Goal: Task Accomplishment & Management: Use online tool/utility

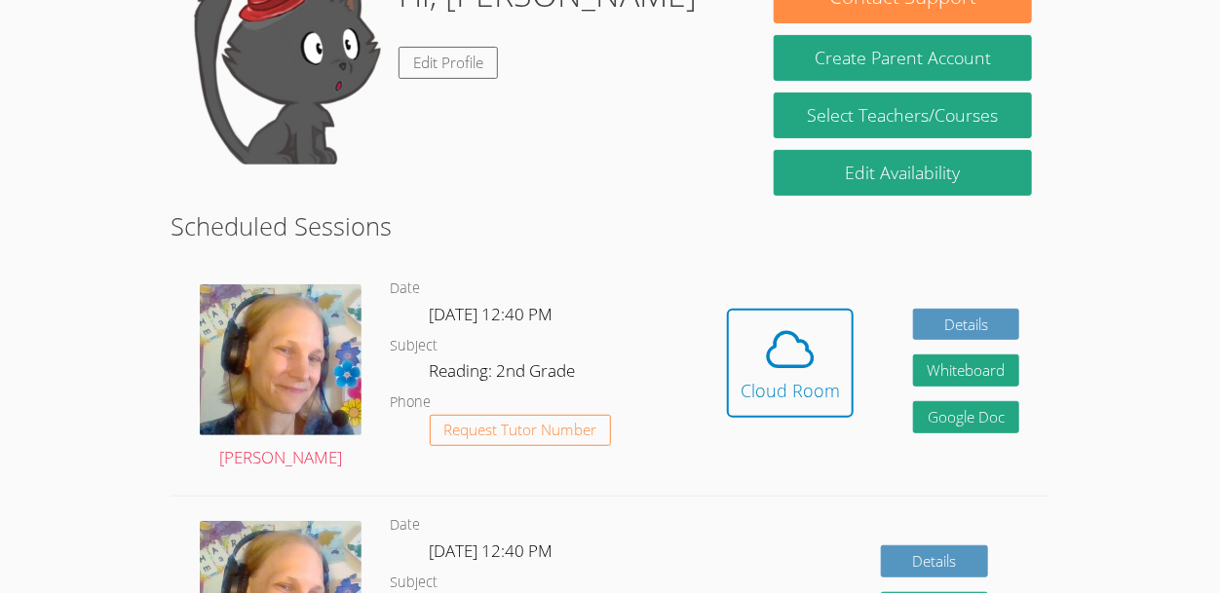
scroll to position [235, 0]
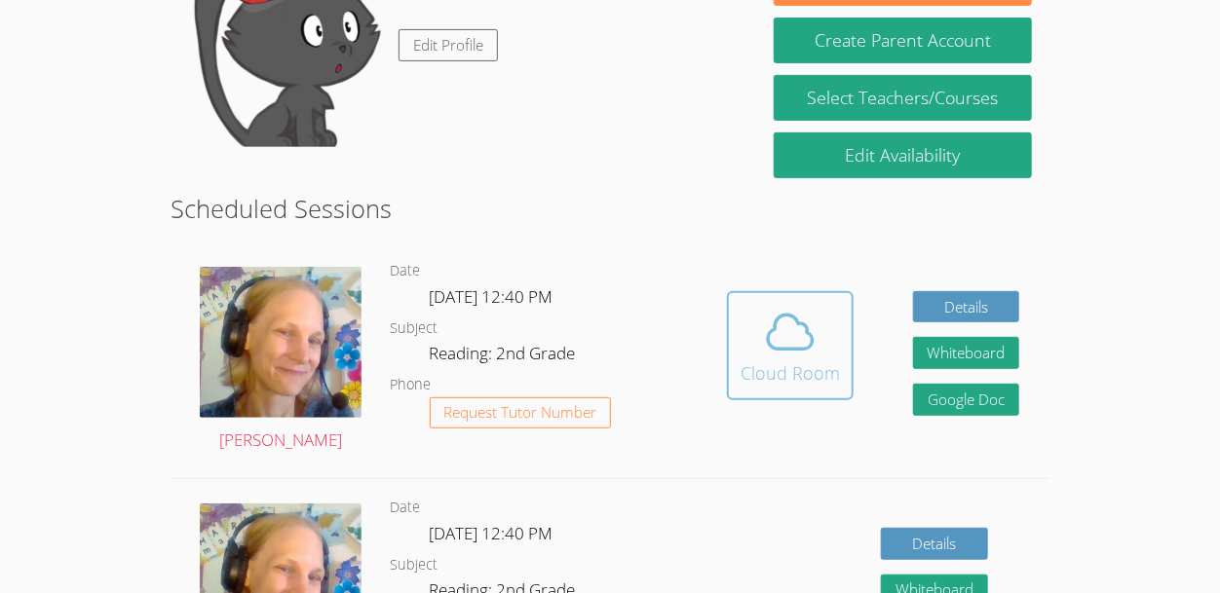
click at [803, 339] on icon at bounding box center [790, 332] width 55 height 55
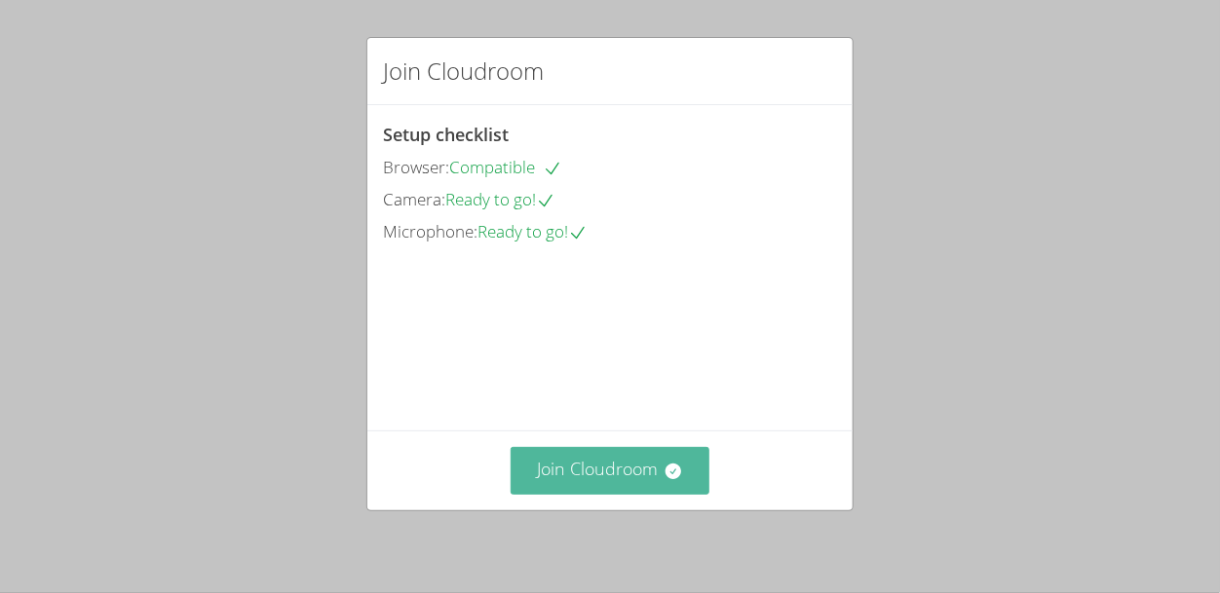
click at [629, 481] on button "Join Cloudroom" at bounding box center [611, 471] width 200 height 48
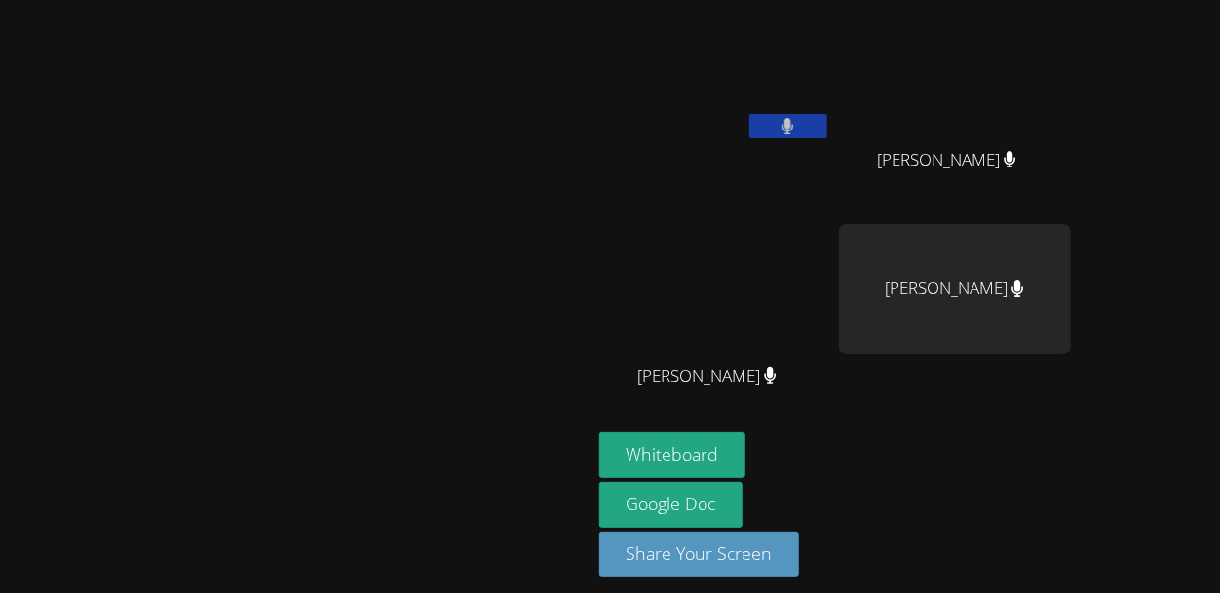
click at [827, 133] on button at bounding box center [788, 126] width 78 height 24
click at [798, 119] on icon at bounding box center [787, 126] width 20 height 17
click at [794, 125] on icon at bounding box center [788, 126] width 12 height 17
click at [1071, 118] on video at bounding box center [955, 73] width 232 height 131
click at [1071, 178] on div "[PERSON_NAME]" at bounding box center [955, 177] width 232 height 78
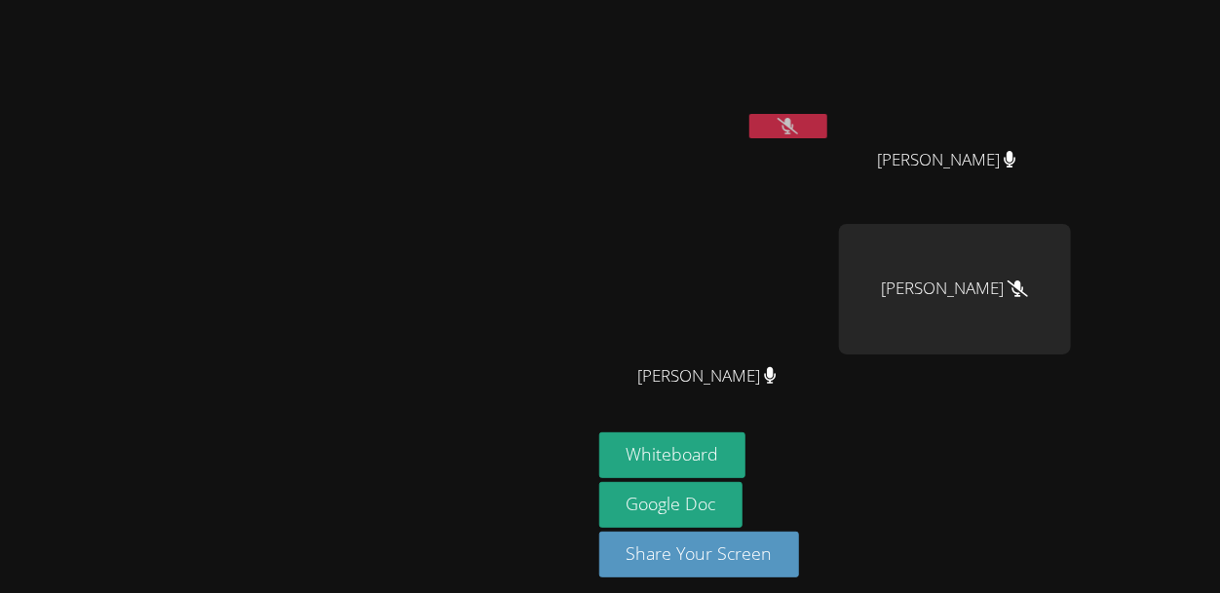
click at [1071, 201] on div "ANGEL ROMERO" at bounding box center [955, 177] width 232 height 78
click at [1029, 208] on div "ANGEL ROMERO" at bounding box center [955, 177] width 232 height 78
click at [1008, 201] on div "ANGEL ROMERO" at bounding box center [955, 177] width 232 height 78
click at [1016, 166] on span "ANGEL ROMERO" at bounding box center [946, 160] width 139 height 28
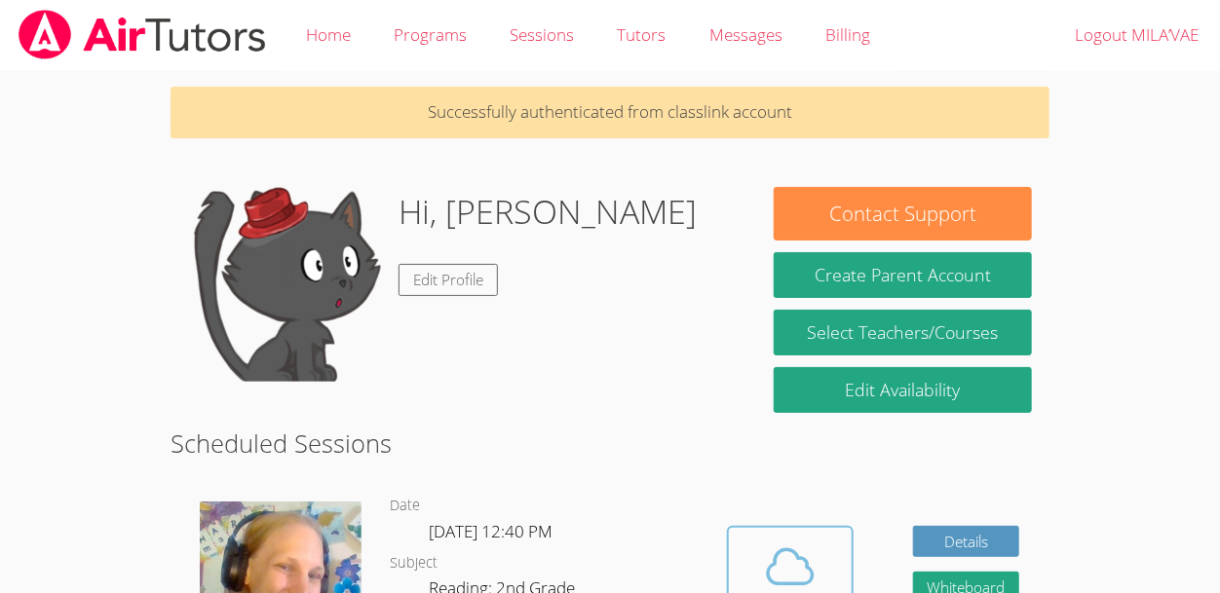
click at [800, 537] on button "Cloud Room" at bounding box center [790, 580] width 127 height 109
click at [786, 546] on icon at bounding box center [790, 567] width 55 height 55
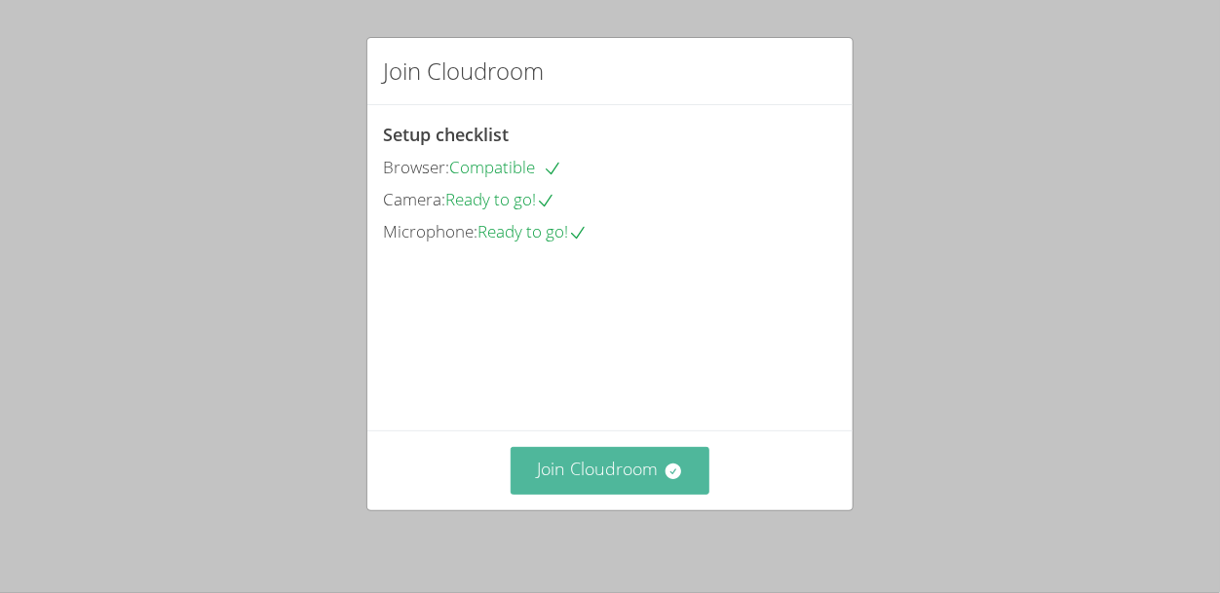
click at [568, 474] on button "Join Cloudroom" at bounding box center [611, 471] width 200 height 48
click at [624, 467] on button "Join Cloudroom" at bounding box center [611, 471] width 200 height 48
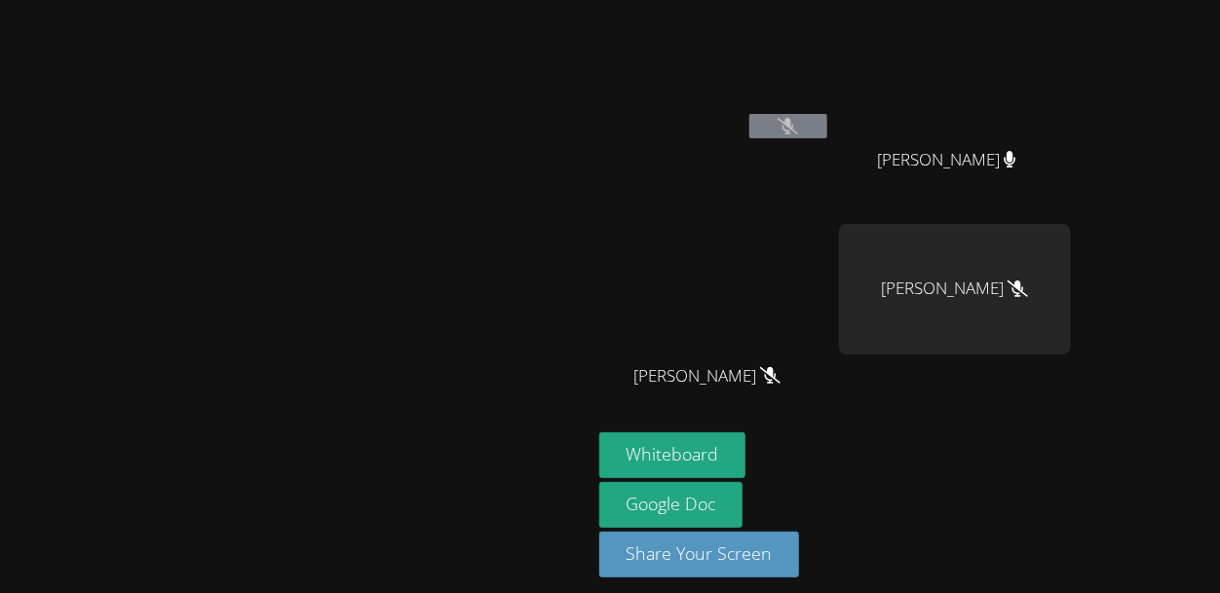
click at [827, 133] on button at bounding box center [788, 126] width 78 height 24
click at [827, 124] on button at bounding box center [788, 126] width 78 height 24
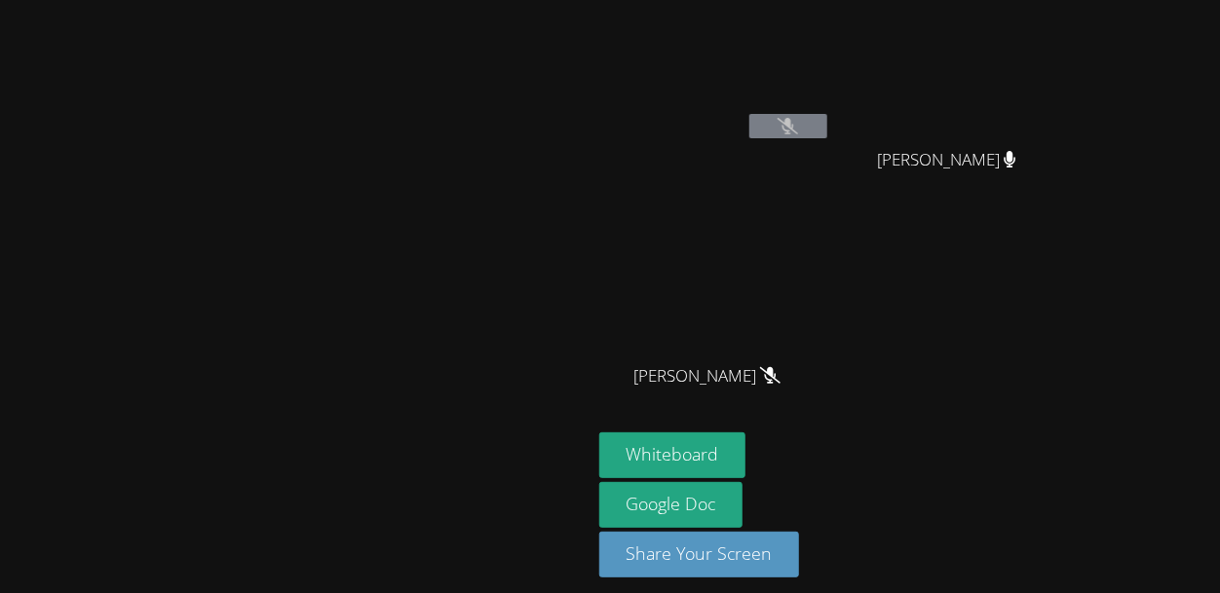
click at [827, 121] on button at bounding box center [788, 126] width 78 height 24
click at [827, 122] on button at bounding box center [788, 126] width 78 height 24
click at [827, 124] on button at bounding box center [788, 126] width 78 height 24
click at [749, 114] on button at bounding box center [788, 126] width 78 height 24
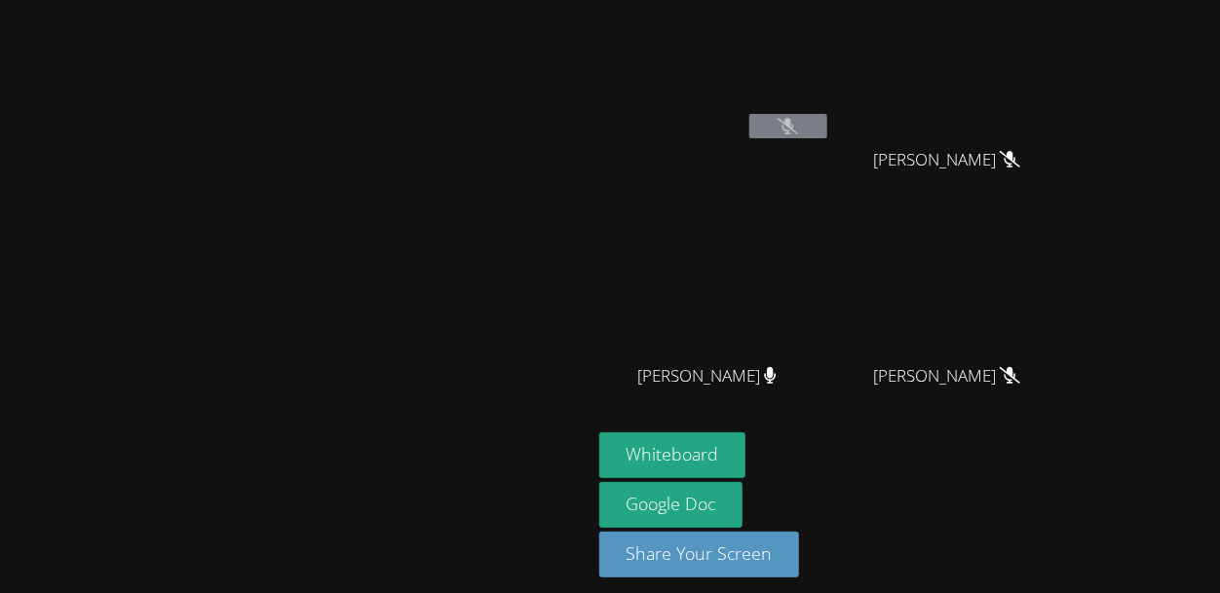
drag, startPoint x: 916, startPoint y: 120, endPoint x: 909, endPoint y: 97, distance: 23.4
click at [831, 97] on div "[PERSON_NAME]" at bounding box center [715, 77] width 232 height 139
click at [831, 91] on video at bounding box center [715, 73] width 232 height 131
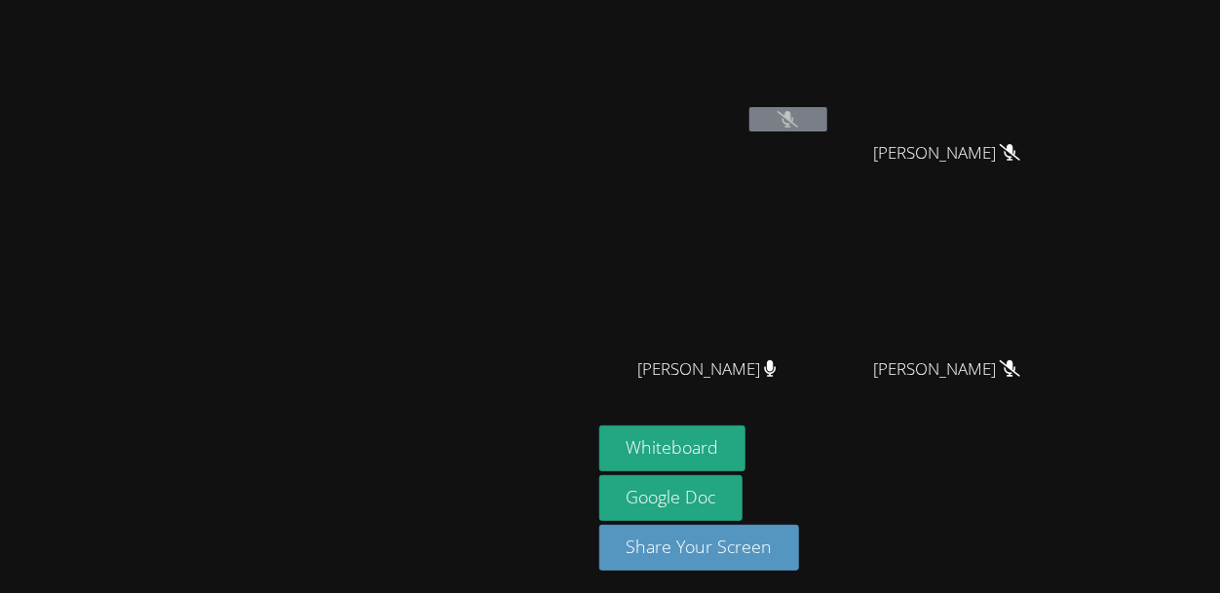
scroll to position [11, 0]
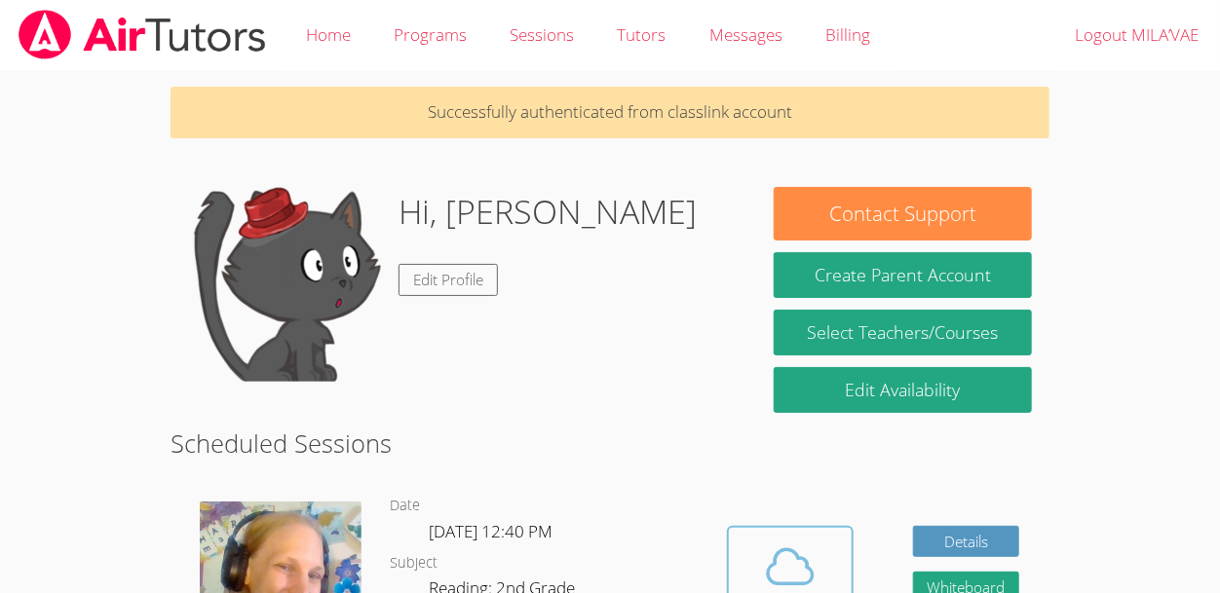
click at [793, 562] on icon at bounding box center [790, 567] width 55 height 55
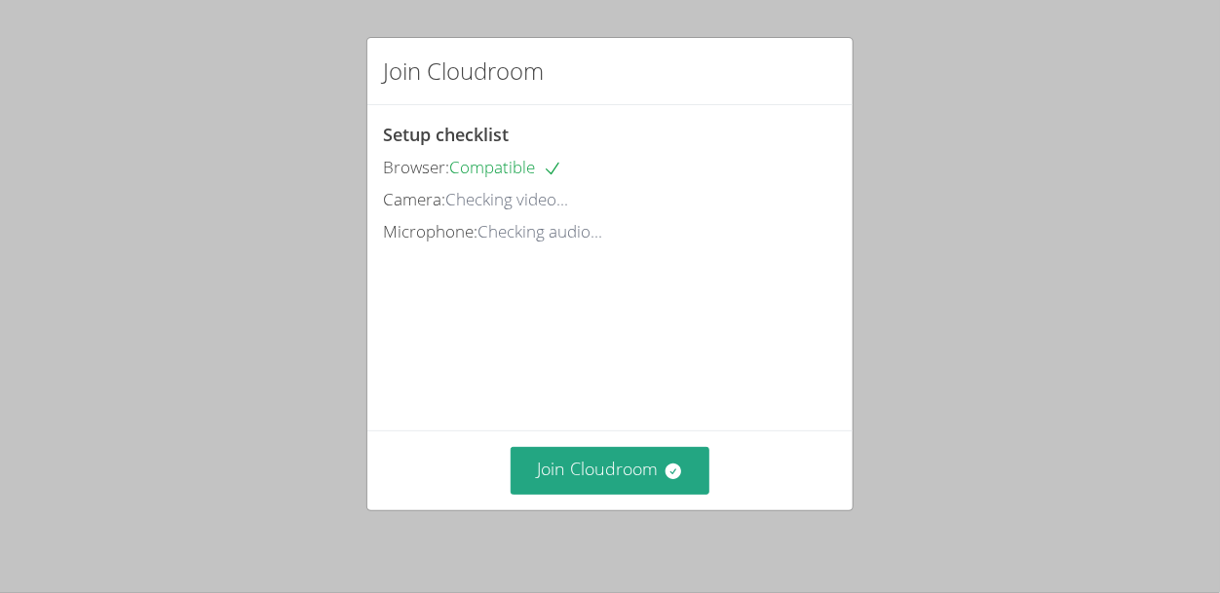
click at [733, 493] on div "Join Cloudroom" at bounding box center [610, 471] width 454 height 48
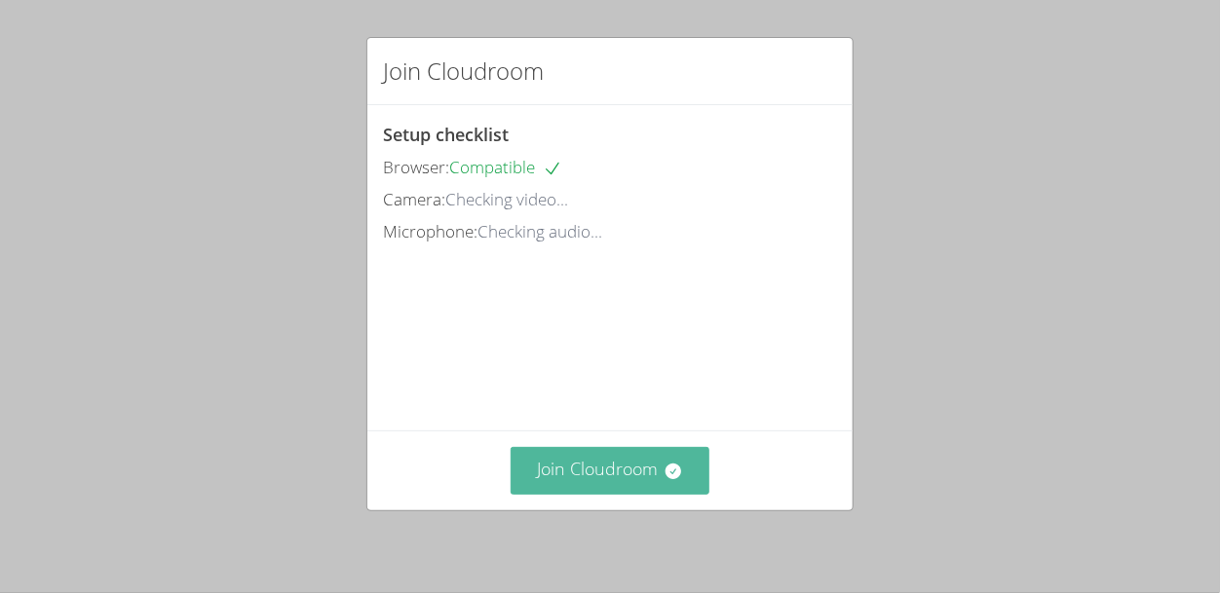
click at [654, 464] on button "Join Cloudroom" at bounding box center [611, 471] width 200 height 48
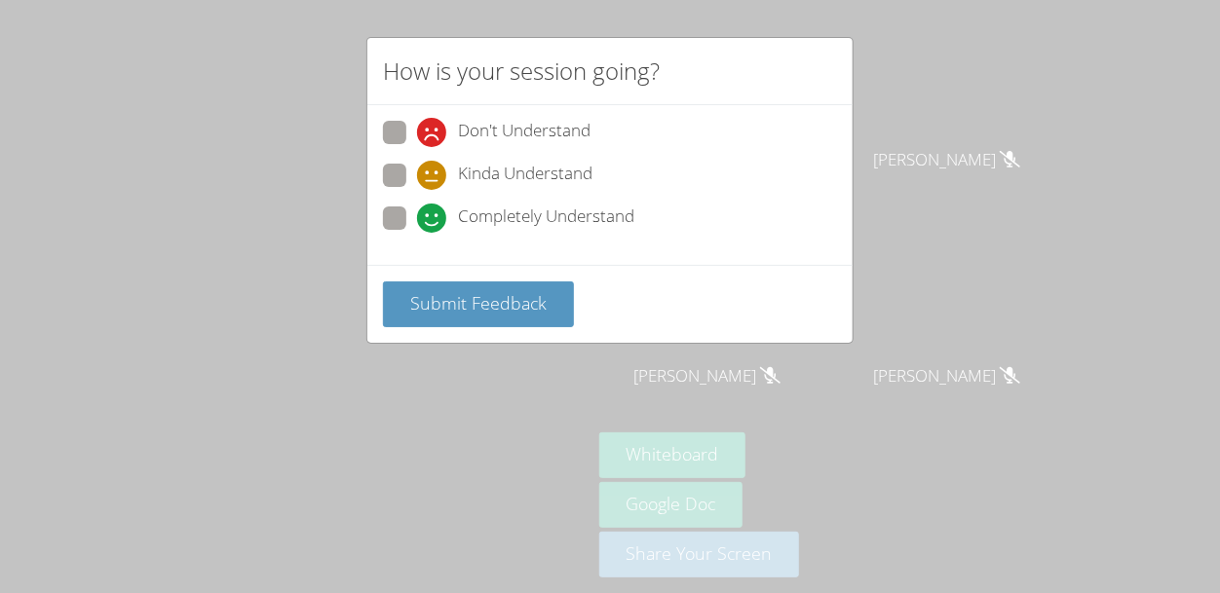
click at [417, 233] on span at bounding box center [417, 233] width 0 height 0
click at [417, 208] on input "Completely Understand" at bounding box center [425, 215] width 17 height 17
radio input "true"
click at [485, 306] on span "Submit Feedback" at bounding box center [478, 302] width 136 height 23
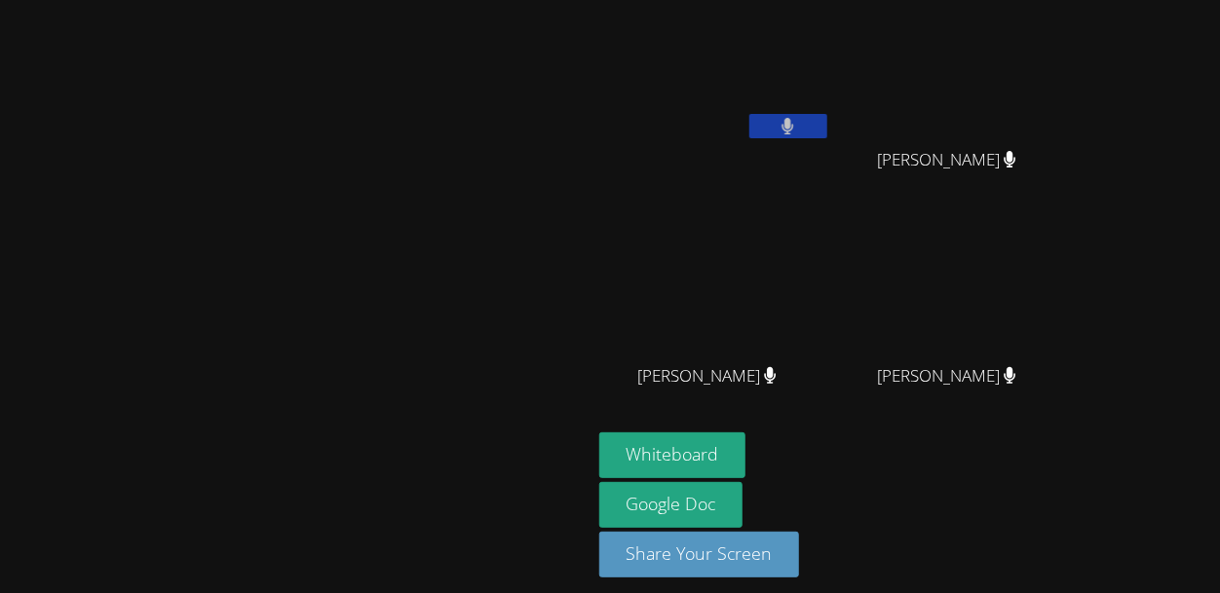
click at [827, 135] on button at bounding box center [788, 126] width 78 height 24
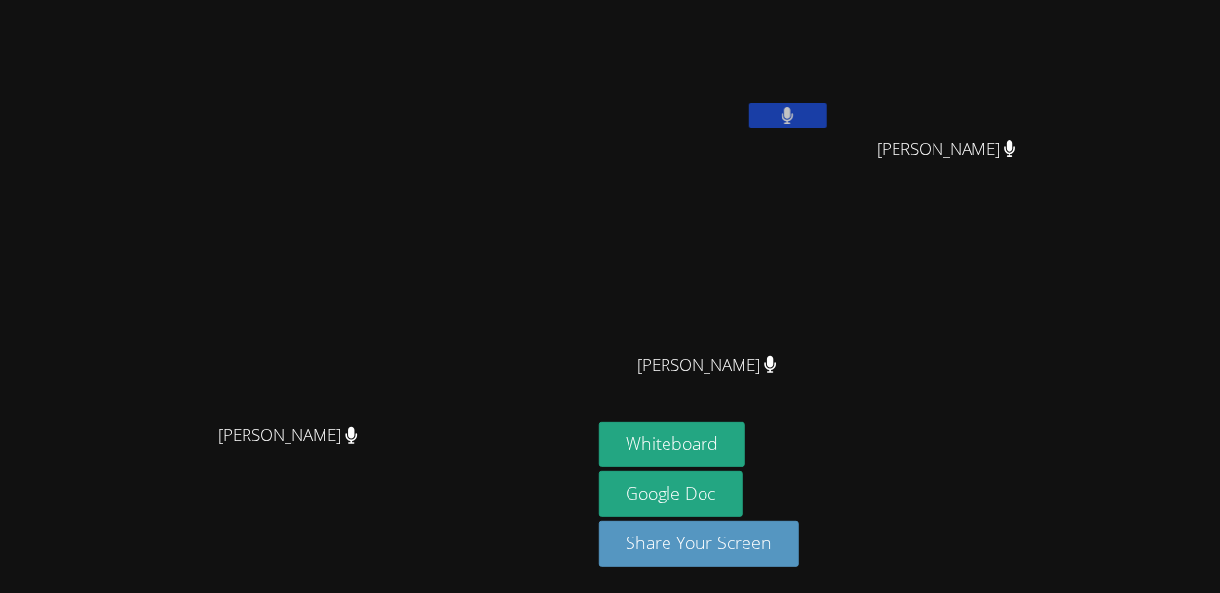
click at [441, 414] on video at bounding box center [295, 252] width 292 height 323
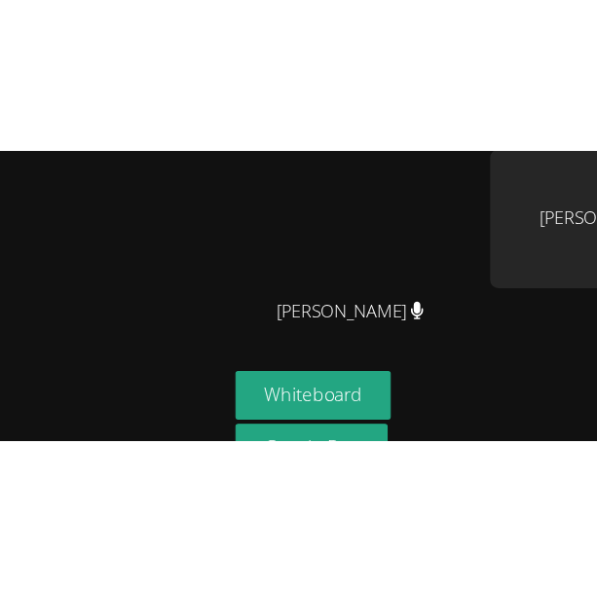
scroll to position [7, 0]
